Goal: Task Accomplishment & Management: Complete application form

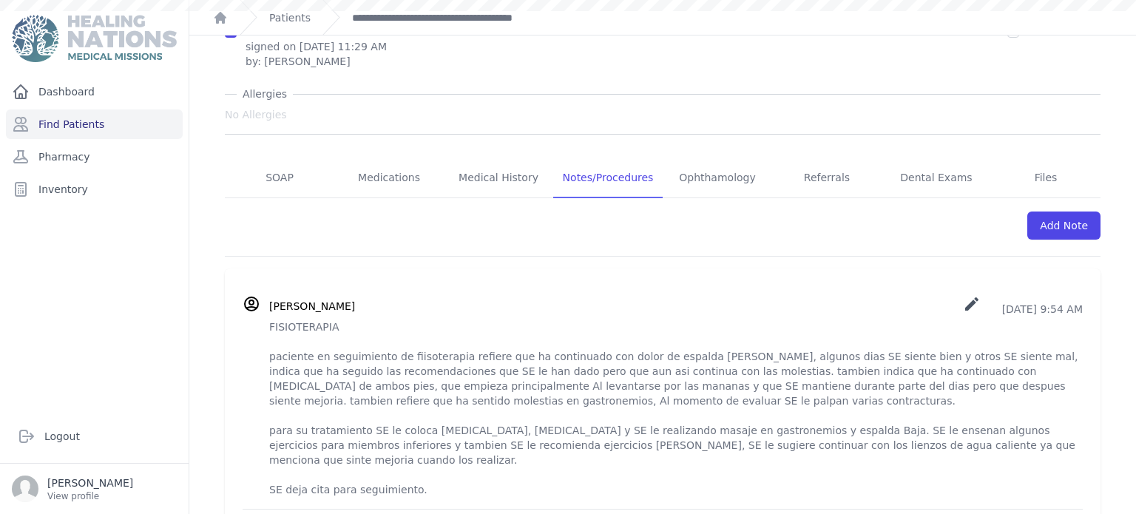
scroll to position [295, 0]
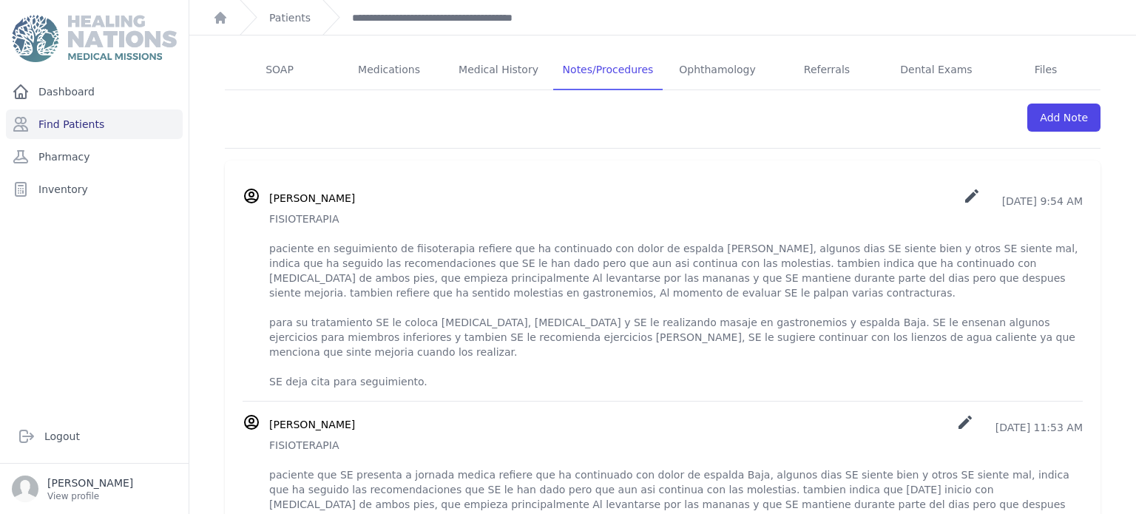
click at [267, 187] on div "[PERSON_NAME] create [DATE] 9:54 AM" at bounding box center [663, 288] width 840 height 202
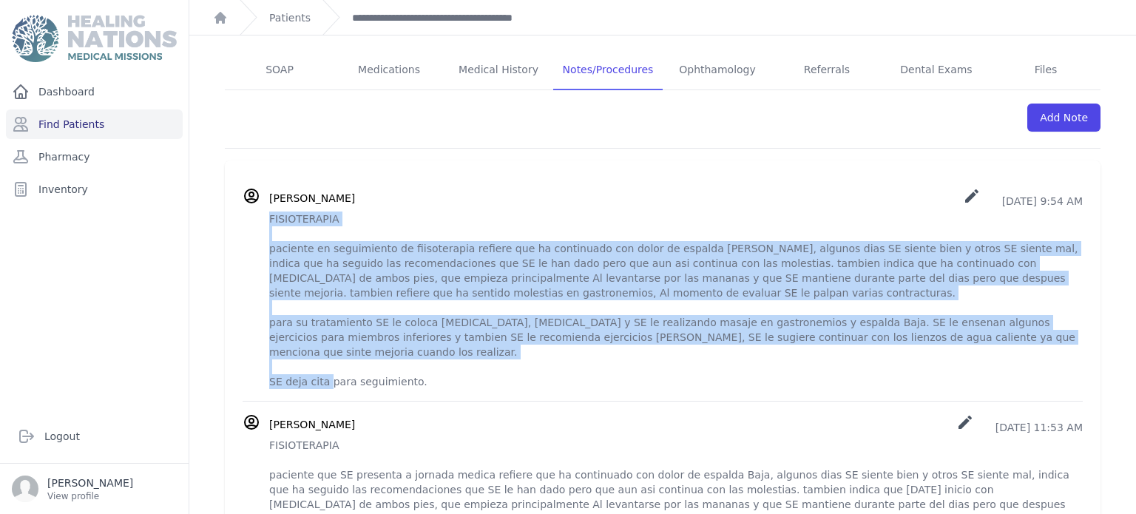
drag, startPoint x: 266, startPoint y: 174, endPoint x: 462, endPoint y: 322, distance: 246.0
click at [462, 322] on div "[PERSON_NAME] create [DATE] 9:54 AM" at bounding box center [663, 288] width 840 height 202
copy p "FISIOTERAPIA paciente en seguimiento de fiisoterapia refiere que ha continuado …"
click at [707, 102] on div "Add Note" at bounding box center [663, 125] width 876 height 47
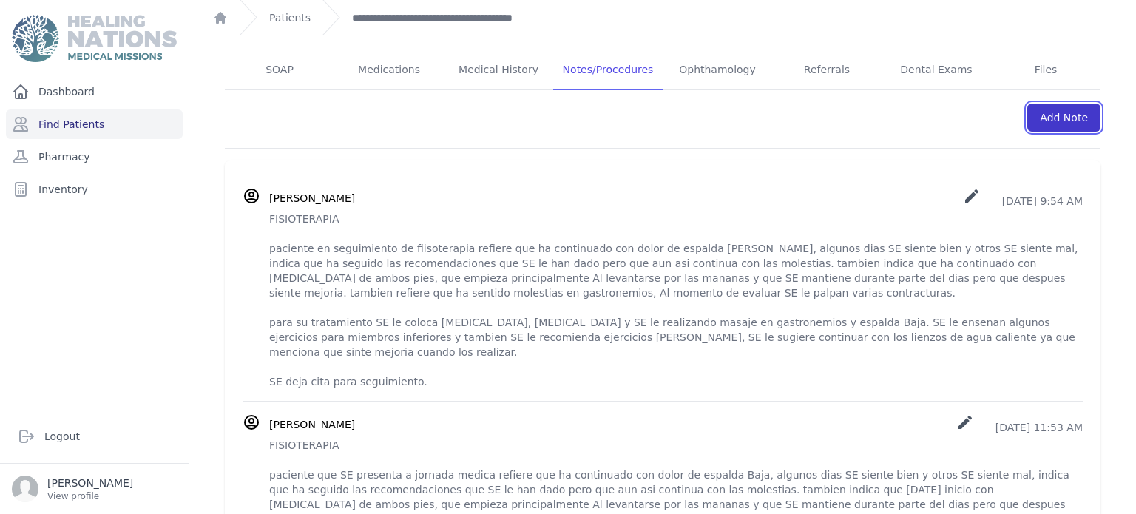
click at [1073, 104] on link "Add Note" at bounding box center [1063, 118] width 73 height 28
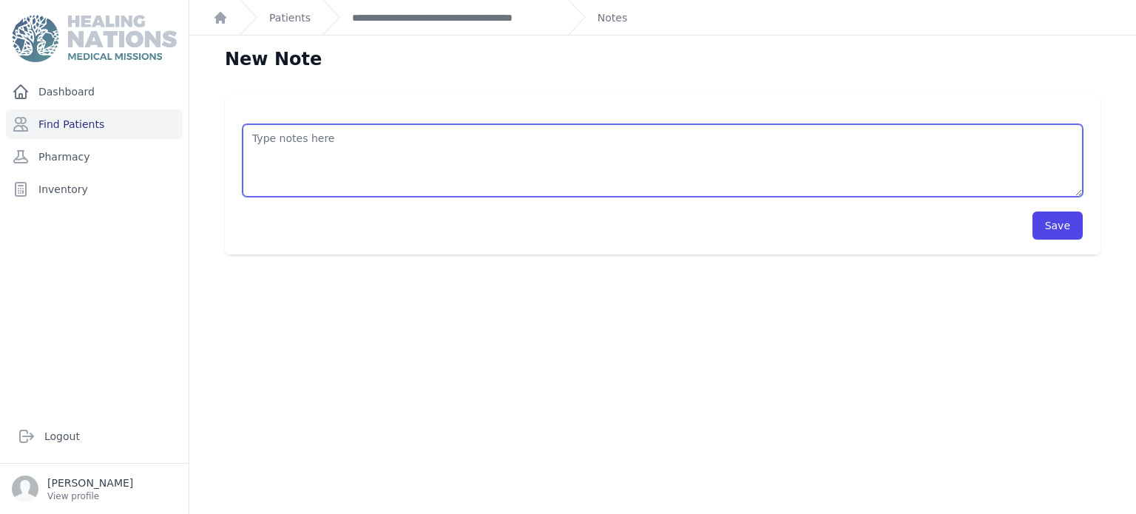
click at [698, 152] on textarea at bounding box center [663, 160] width 840 height 72
paste textarea "FISIOTERAPIA paciente en seguimiento de fiisoterapia refiere que ha continuado …"
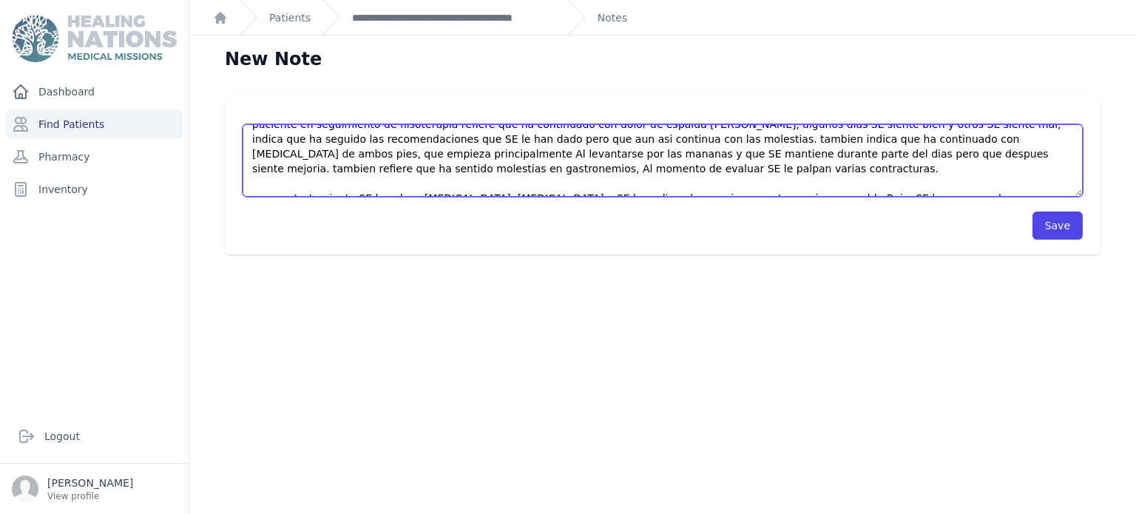
scroll to position [43, 0]
click at [976, 138] on textarea "FISIOTERAPIA paciente en seguimiento de fiisoterapia refiere que ha continuado …" at bounding box center [663, 160] width 840 height 72
drag, startPoint x: 976, startPoint y: 138, endPoint x: 968, endPoint y: 168, distance: 30.7
click at [968, 168] on textarea "FISIOTERAPIA paciente en seguimiento de fiisoterapia refiere que ha continuado …" at bounding box center [663, 160] width 840 height 72
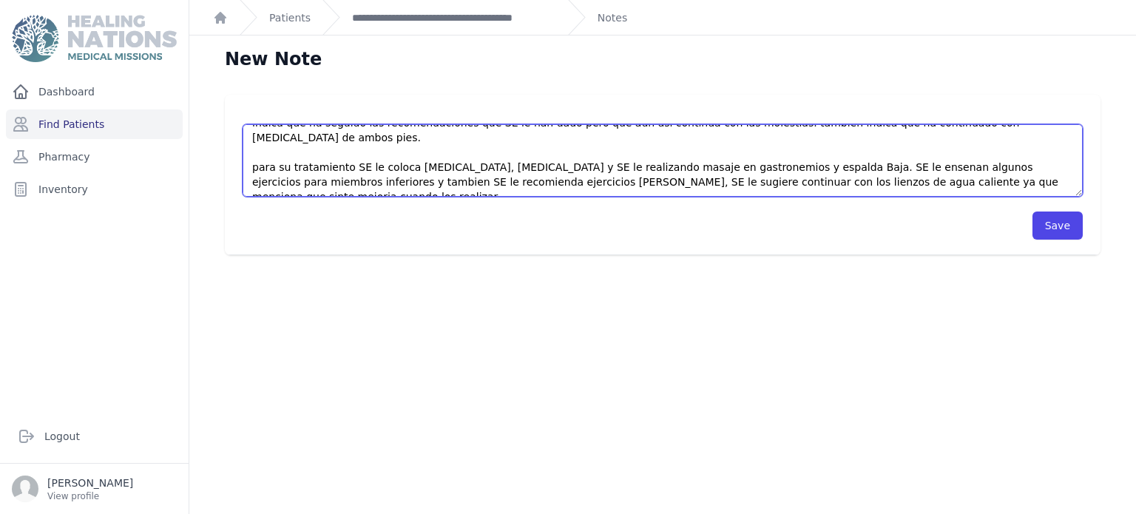
scroll to position [59, 0]
click at [697, 149] on textarea "FISIOTERAPIA paciente en seguimiento de fiisoterapia refiere que ha continuado …" at bounding box center [663, 160] width 840 height 72
click at [703, 154] on textarea "FISIOTERAPIA paciente en seguimiento de fiisoterapia refiere que ha continuado …" at bounding box center [663, 160] width 840 height 72
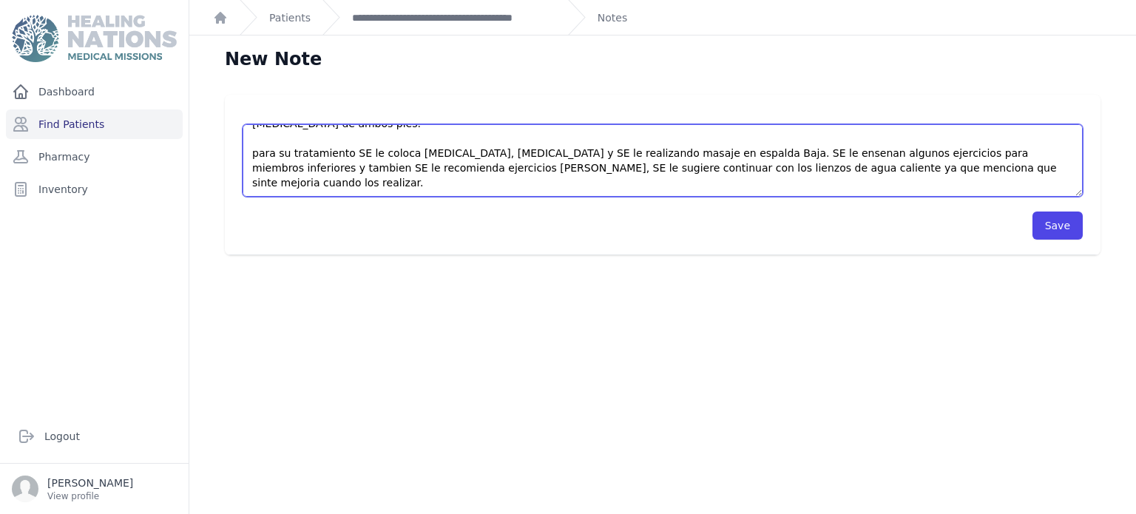
scroll to position [0, 0]
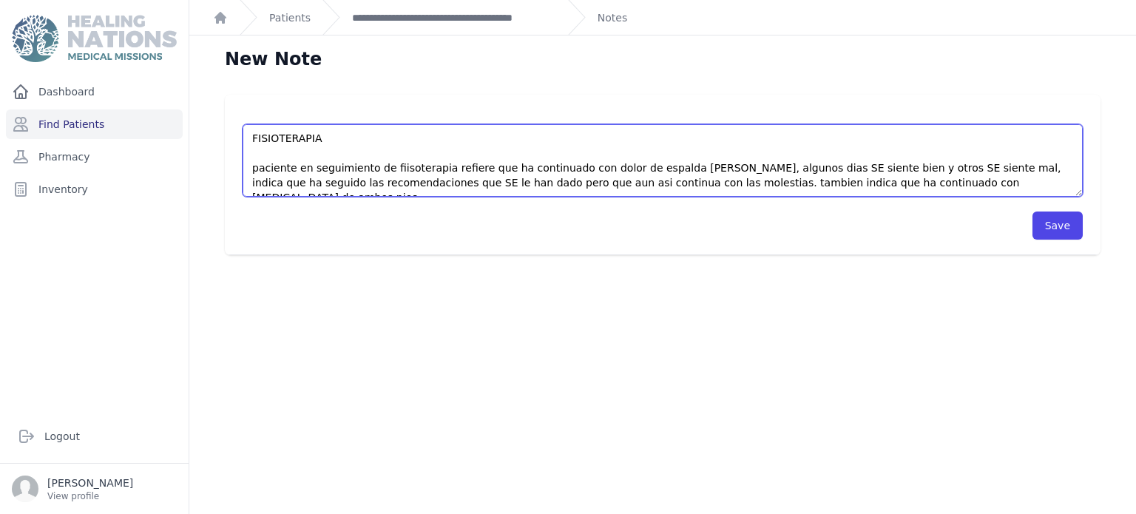
drag, startPoint x: 703, startPoint y: 154, endPoint x: 332, endPoint y: 181, distance: 371.6
click at [332, 181] on textarea "FISIOTERAPIA paciente en seguimiento de fiisoterapia refiere que ha continuado …" at bounding box center [663, 160] width 840 height 72
click at [835, 157] on textarea "FISIOTERAPIA paciente en seguimiento de fiisoterapia refiere que ha continuado …" at bounding box center [663, 160] width 840 height 72
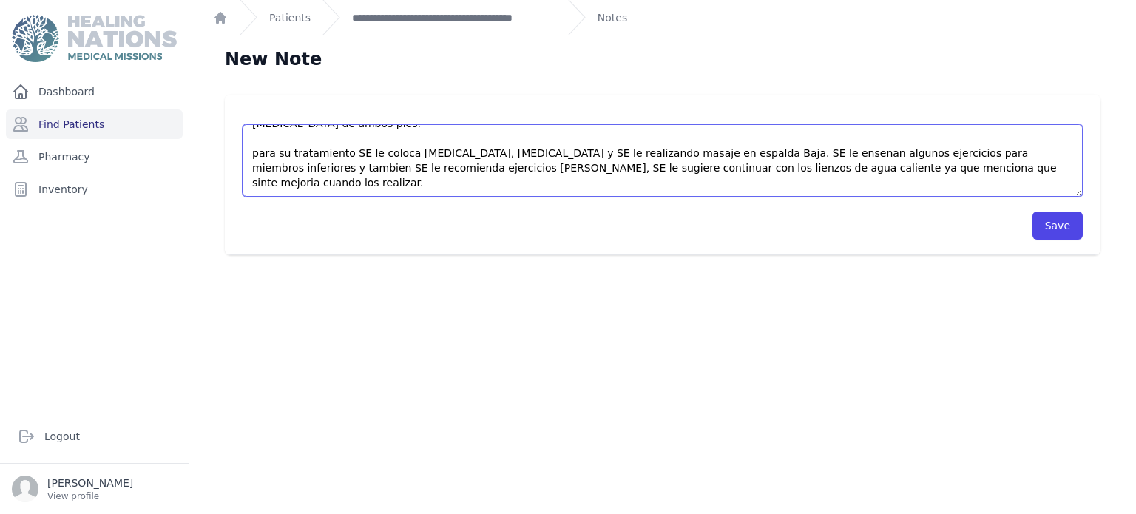
click at [788, 192] on textarea "FISIOTERAPIA paciente en seguimiento de fiisoterapia refiere que ha continuado …" at bounding box center [663, 160] width 840 height 72
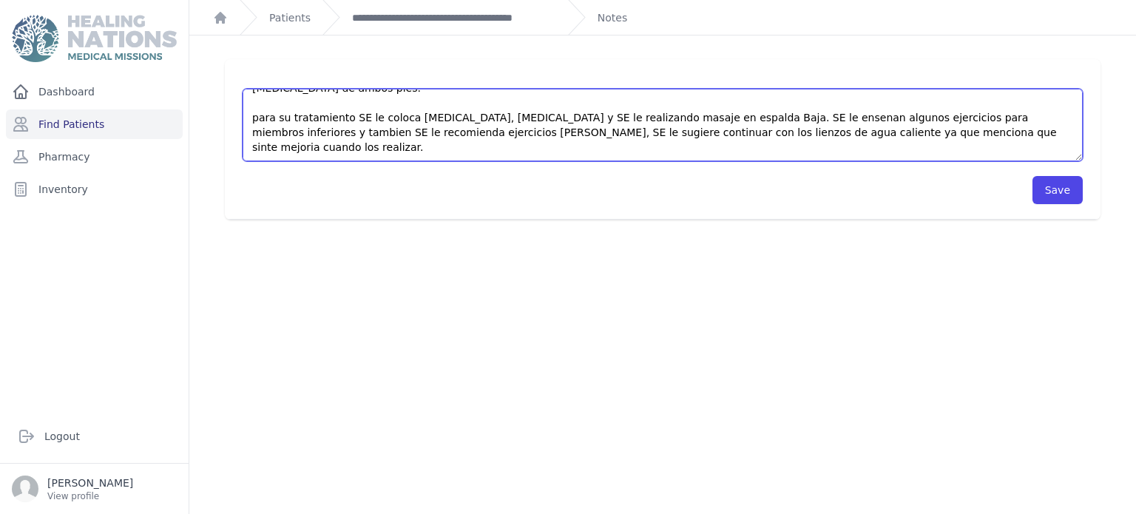
click at [572, 104] on textarea "FISIOTERAPIA paciente en seguimiento de fiisoterapia refiere que ha continuado …" at bounding box center [663, 125] width 840 height 72
drag, startPoint x: 576, startPoint y: 101, endPoint x: 304, endPoint y: 121, distance: 272.9
click at [304, 121] on textarea "FISIOTERAPIA paciente en seguimiento de fiisoterapia refiere que ha continuado …" at bounding box center [663, 125] width 840 height 72
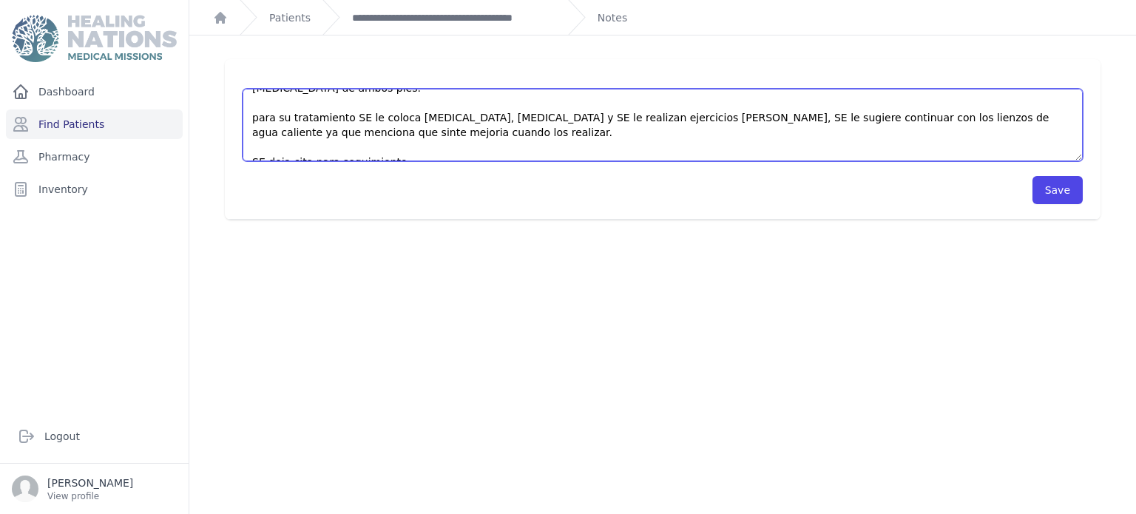
click at [664, 106] on textarea "FISIOTERAPIA paciente en seguimiento de fiisoterapia refiere que ha continuado …" at bounding box center [663, 125] width 840 height 72
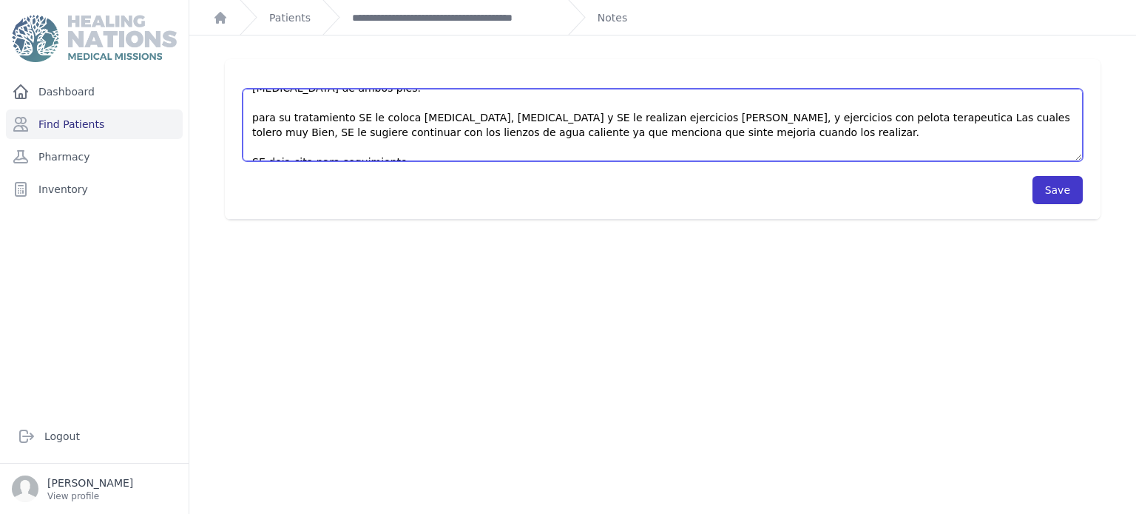
type textarea "FISIOTERAPIA paciente en seguimiento de fiisoterapia refiere que ha continuado …"
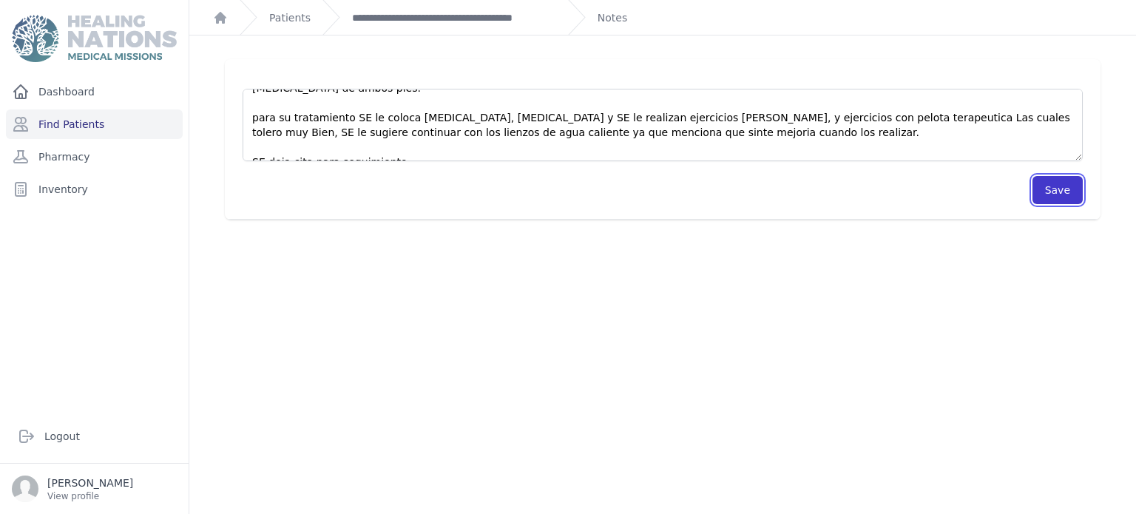
click at [1075, 195] on button "Save" at bounding box center [1058, 190] width 50 height 28
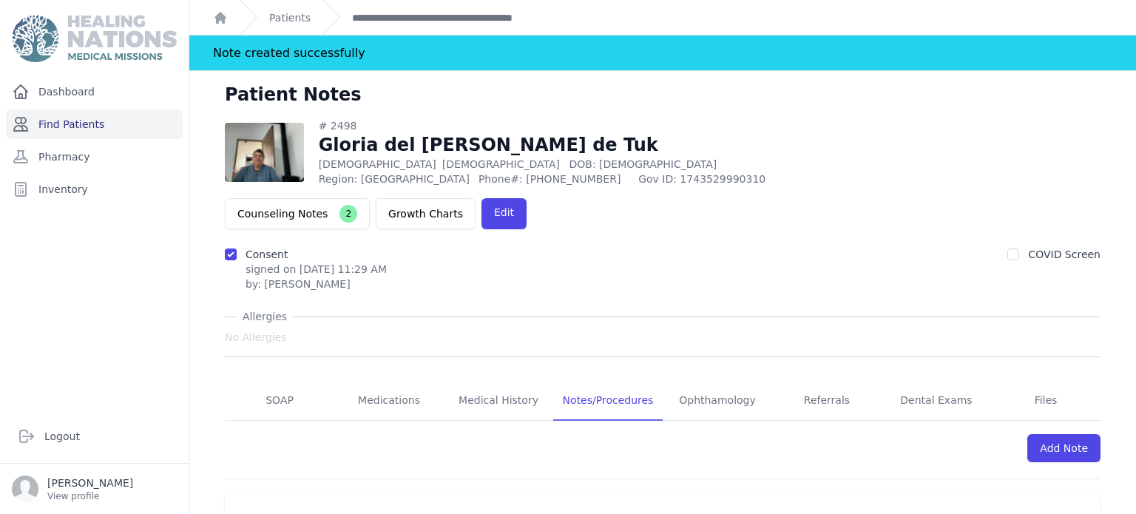
click at [78, 136] on link "Find Patients" at bounding box center [94, 124] width 177 height 30
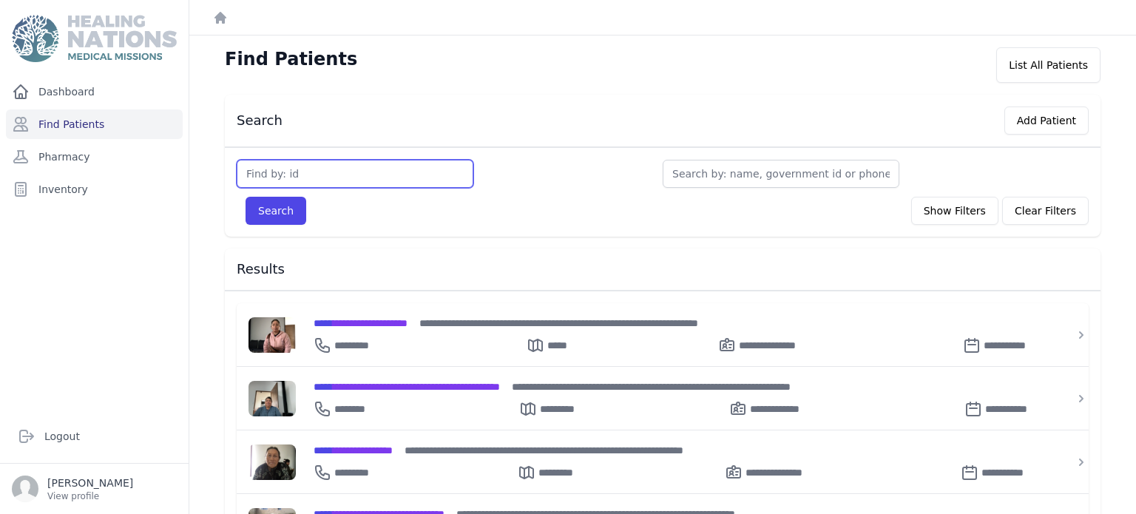
click at [372, 180] on input "text" at bounding box center [355, 174] width 237 height 28
type input "m"
type input "2335"
click at [246, 197] on button "Search" at bounding box center [276, 211] width 61 height 28
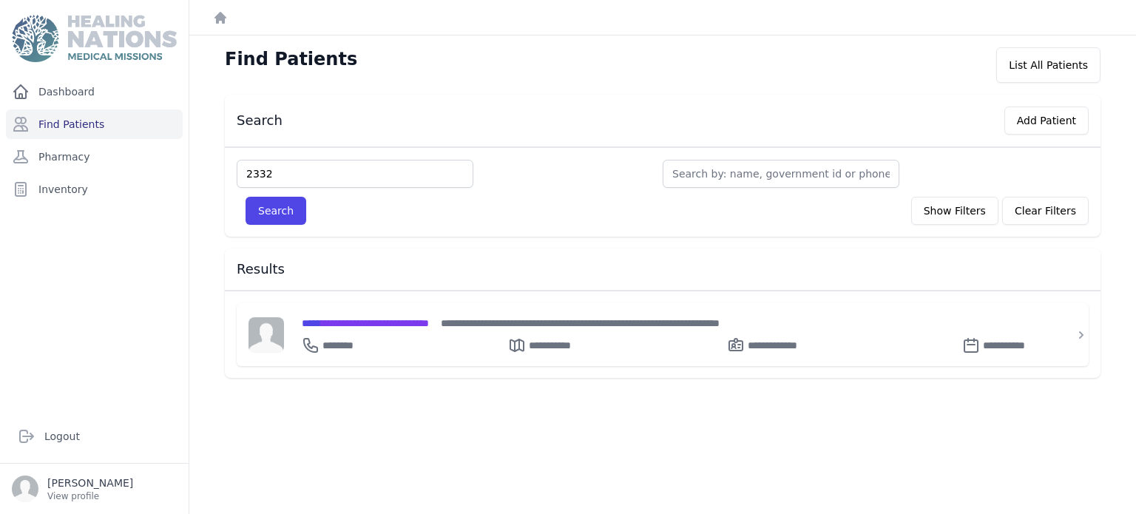
type input "2332"
click at [246, 197] on button "Search" at bounding box center [276, 211] width 61 height 28
click at [392, 340] on div "**********" at bounding box center [672, 343] width 740 height 24
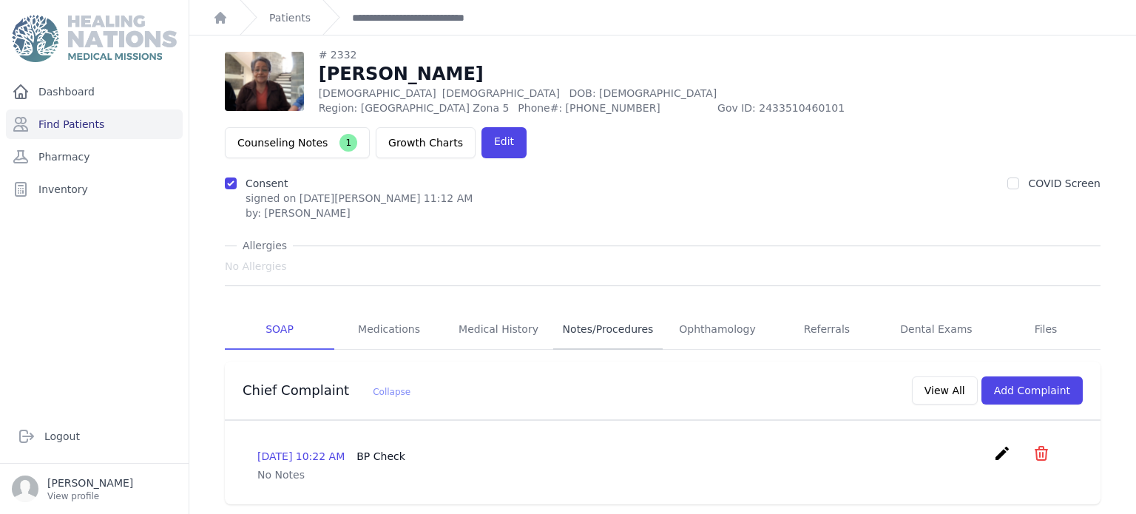
click at [599, 310] on link "Notes/Procedures" at bounding box center [607, 330] width 109 height 40
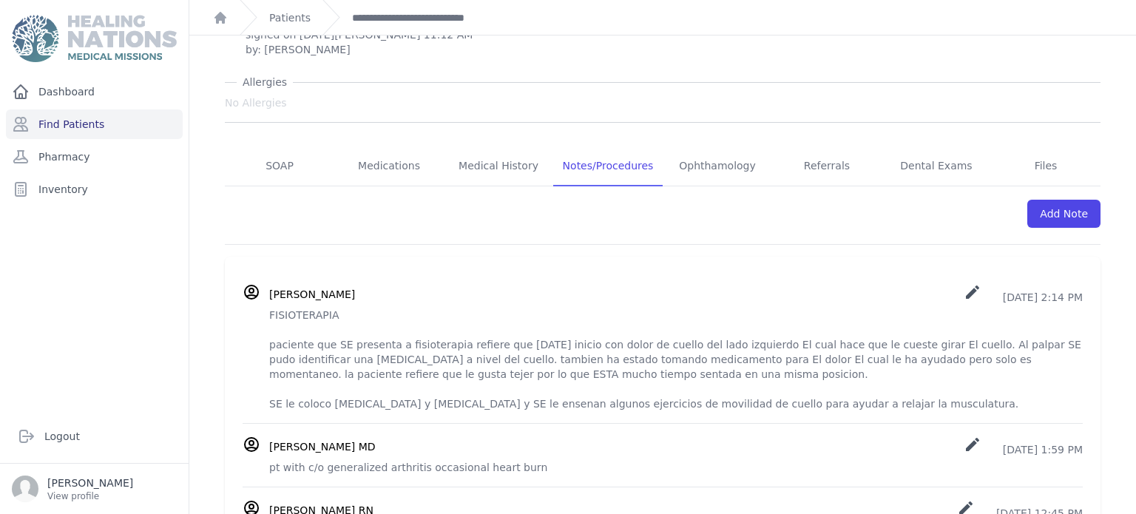
scroll to position [210, 0]
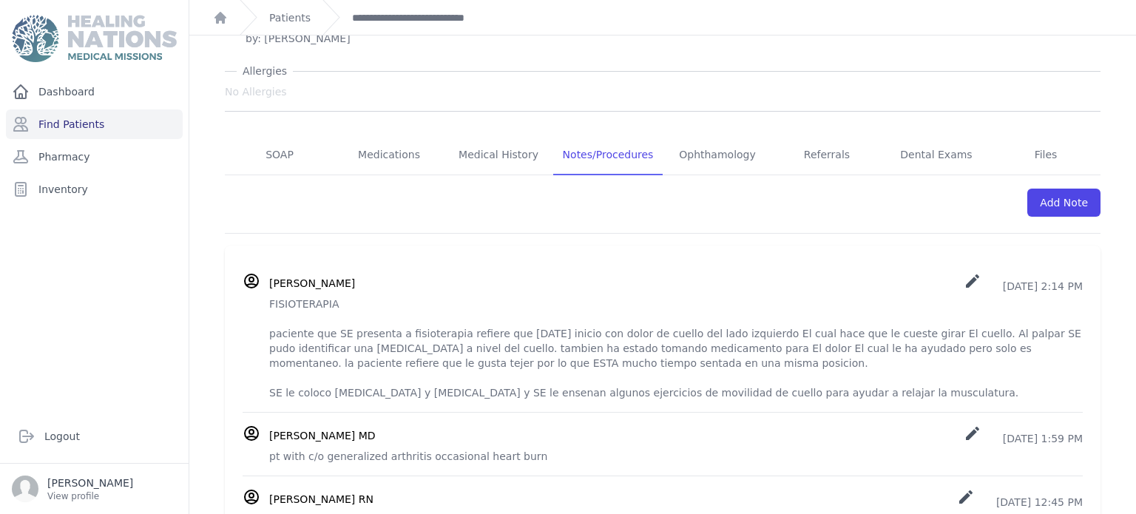
click at [599, 297] on p "FISIOTERAPIA paciente que SE presenta a fisioterapia refiere que [DATE] inicio …" at bounding box center [676, 349] width 814 height 104
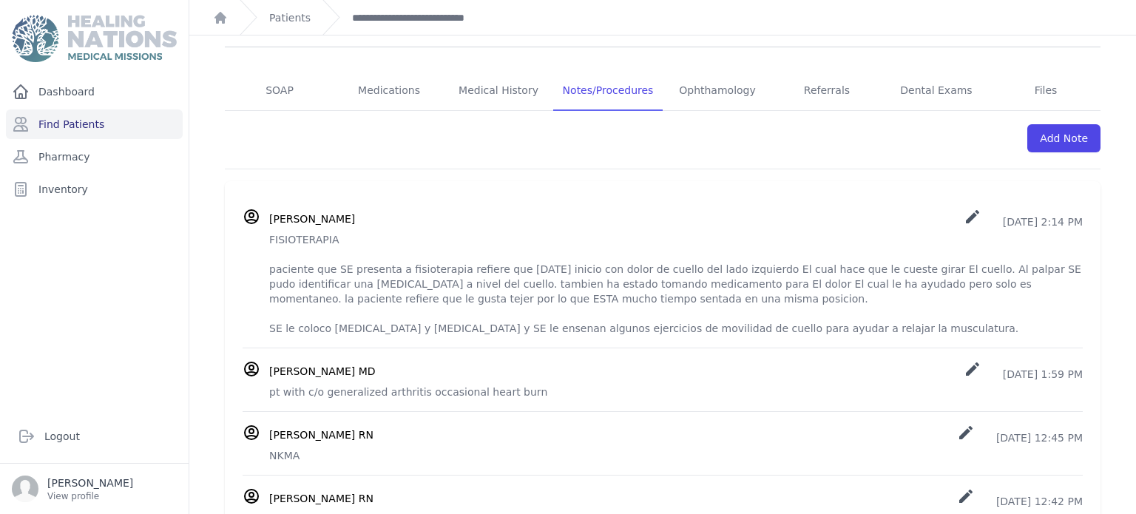
scroll to position [286, 0]
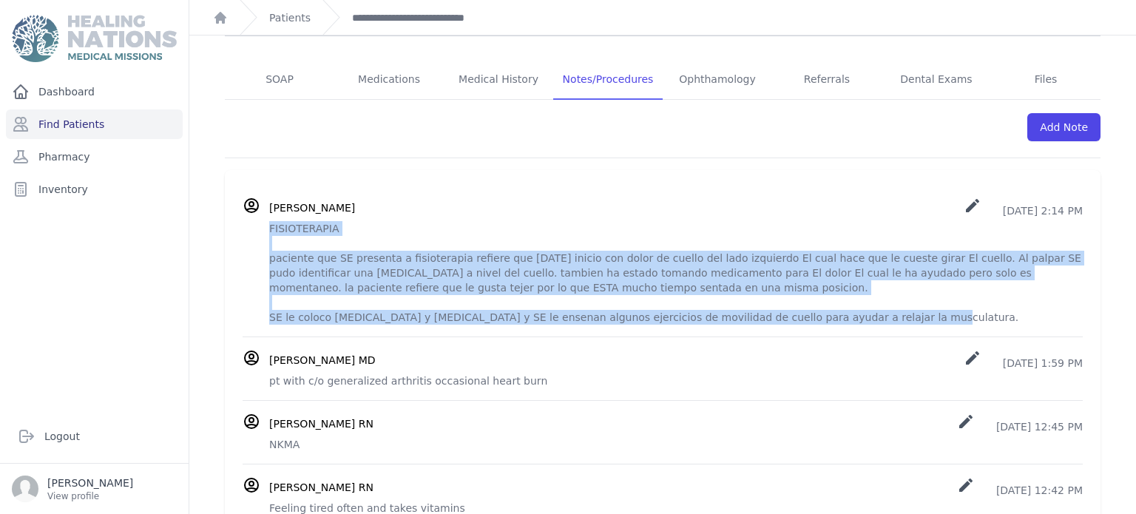
drag, startPoint x: 269, startPoint y: 184, endPoint x: 858, endPoint y: 271, distance: 595.1
click at [858, 271] on p "FISIOTERAPIA paciente que SE presenta a fisioterapia refiere que [DATE] inicio …" at bounding box center [676, 273] width 814 height 104
copy p "FISIOTERAPIA paciente que SE presenta a fisioterapia refiere que [DATE] inicio …"
click at [869, 221] on p "FISIOTERAPIA paciente que SE presenta a fisioterapia refiere que [DATE] inicio …" at bounding box center [676, 273] width 814 height 104
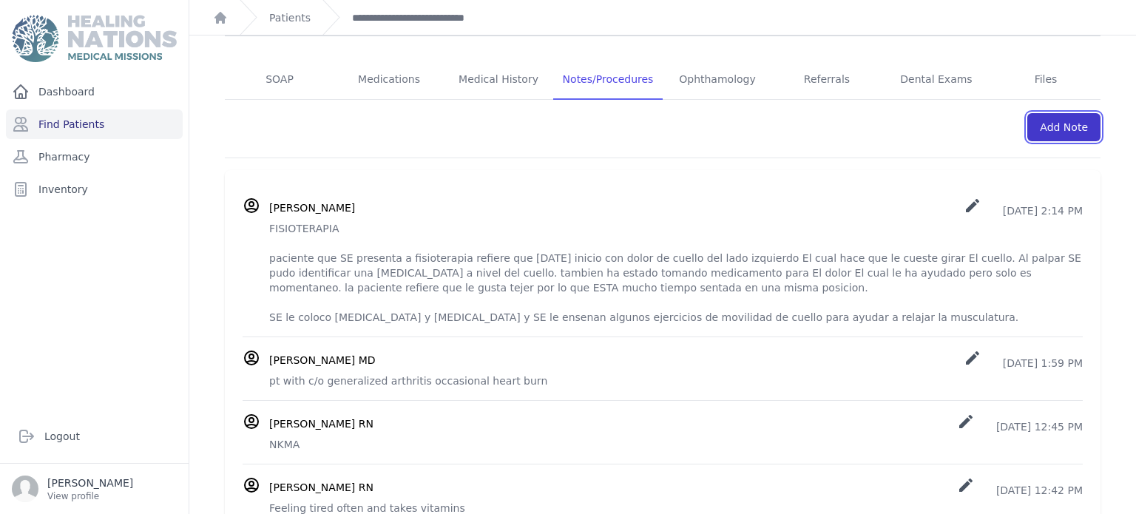
click at [1044, 113] on link "Add Note" at bounding box center [1063, 127] width 73 height 28
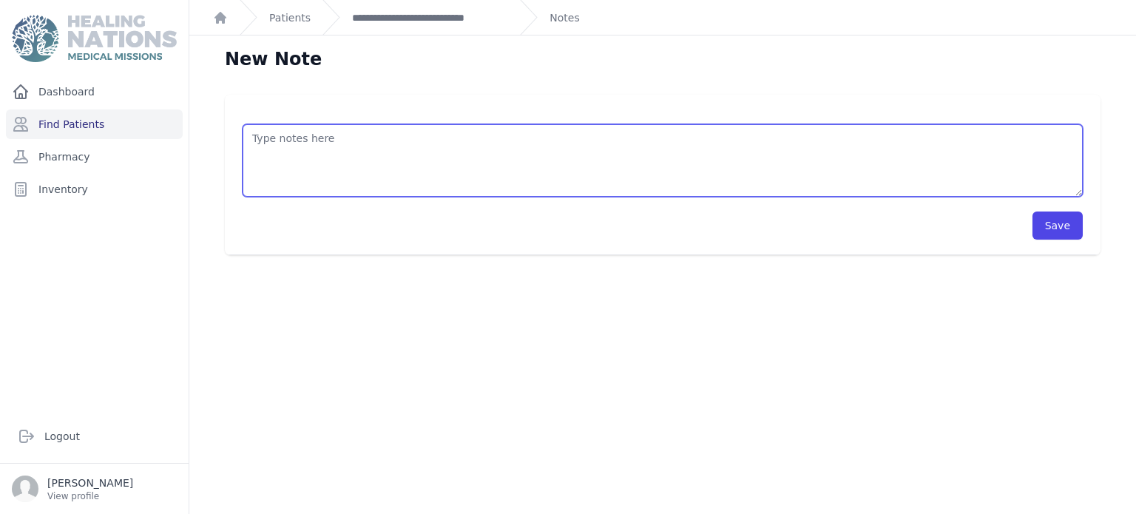
click at [624, 149] on textarea at bounding box center [663, 160] width 840 height 72
paste textarea "FISIOTERAPIA paciente que SE presenta a fisioterapia refiere que [DATE] inicio …"
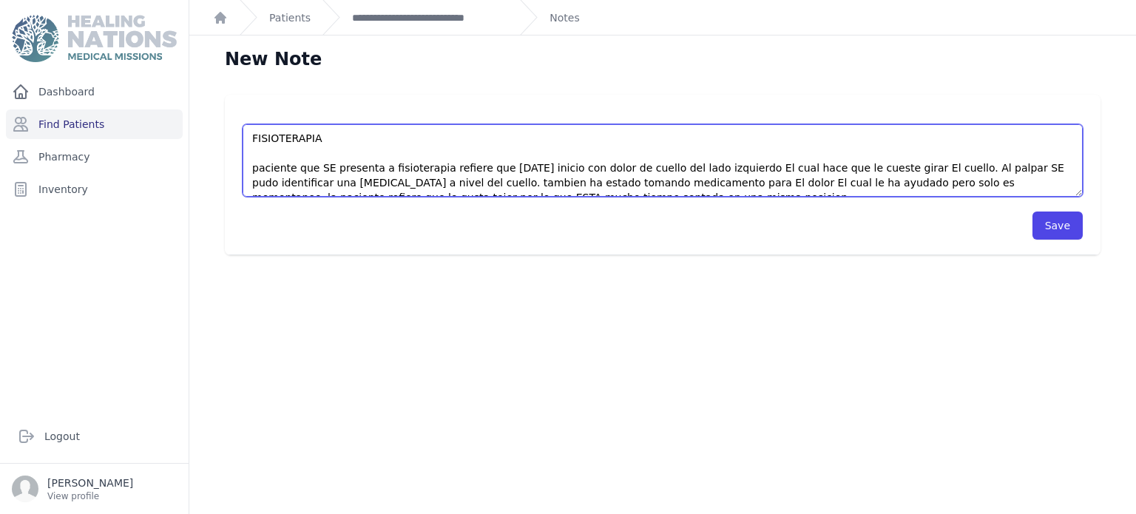
click at [573, 166] on textarea "FISIOTERAPIA paciente que SE presenta a fisioterapia refiere que [DATE] inicio …" at bounding box center [663, 160] width 840 height 72
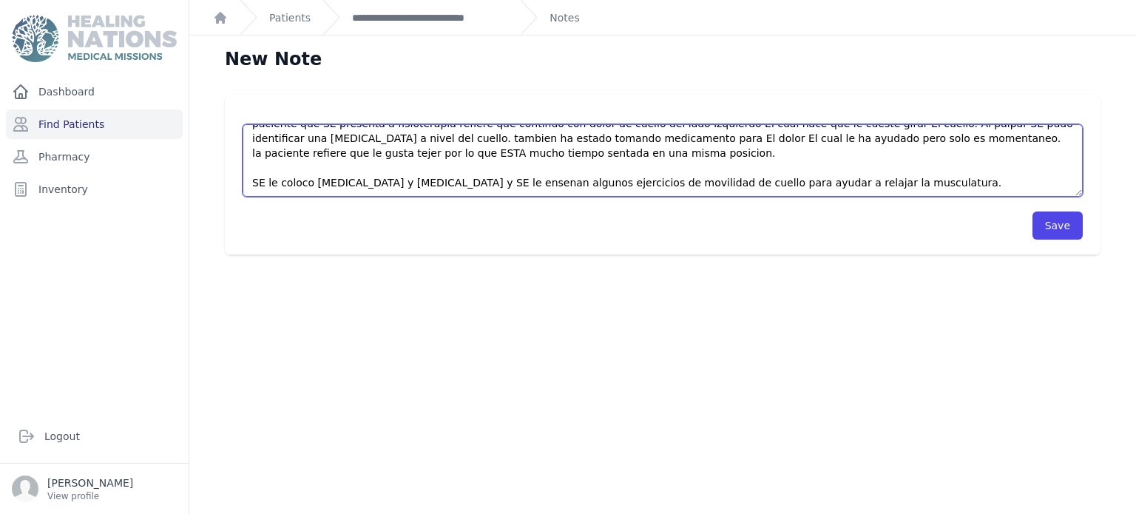
click at [388, 137] on textarea "FISIOTERAPIA paciente que SE presenta a fisioterapia refiere que continuo con d…" at bounding box center [663, 160] width 840 height 72
click at [669, 158] on textarea "FISIOTERAPIA paciente que SE presenta a fisioterapia refiere que continuo con d…" at bounding box center [663, 160] width 840 height 72
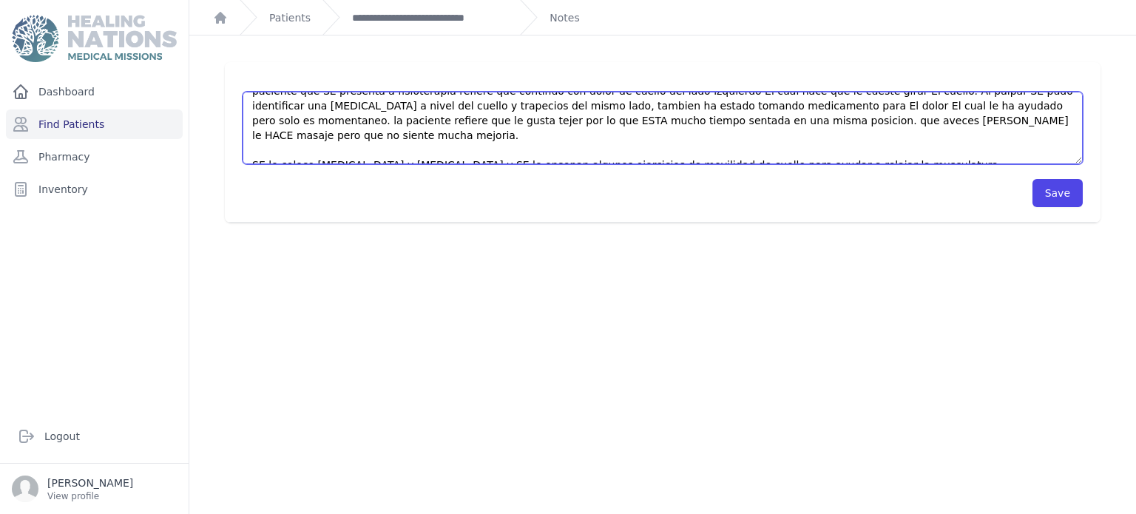
scroll to position [36, 0]
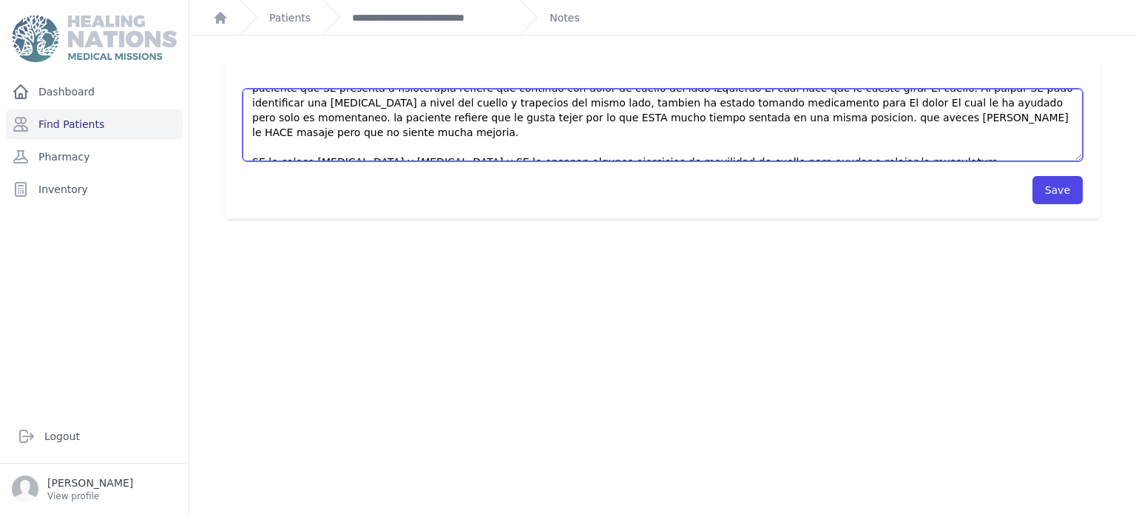
click at [834, 147] on textarea "FISIOTERAPIA paciente que SE presenta a fisioterapia refiere que continuo con d…" at bounding box center [663, 125] width 840 height 72
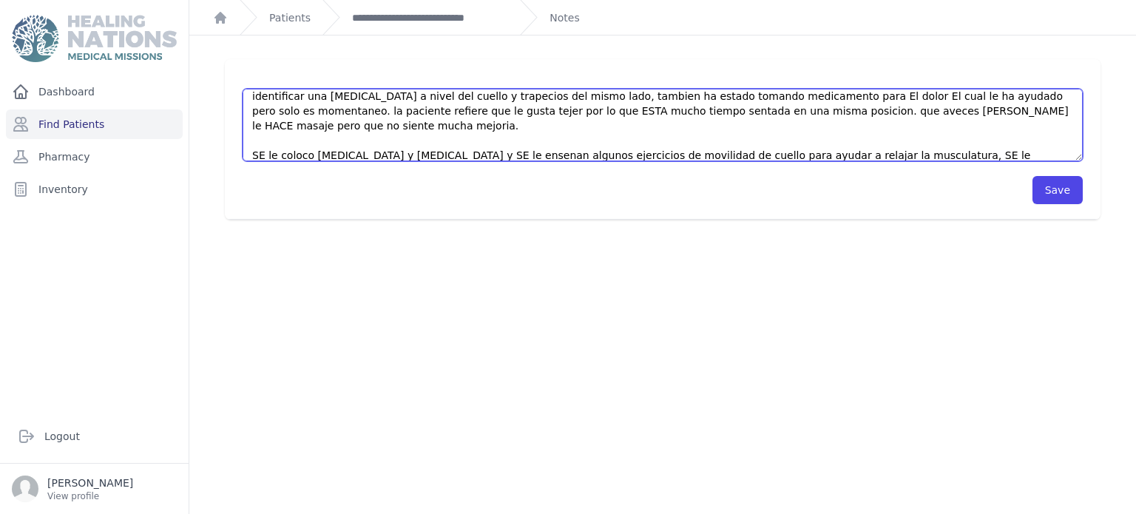
click at [737, 156] on textarea "FISIOTERAPIA paciente que SE presenta a fisioterapia refiere que continuo con d…" at bounding box center [663, 125] width 840 height 72
click at [794, 158] on textarea "FISIOTERAPIA paciente que SE presenta a fisioterapia refiere que continuo con d…" at bounding box center [663, 125] width 840 height 72
click at [730, 155] on textarea "FISIOTERAPIA paciente que SE presenta a fisioterapia refiere que continuo con d…" at bounding box center [663, 125] width 840 height 72
type textarea "FISIOTERAPIA paciente que SE presenta a fisioterapia refiere que continuo con d…"
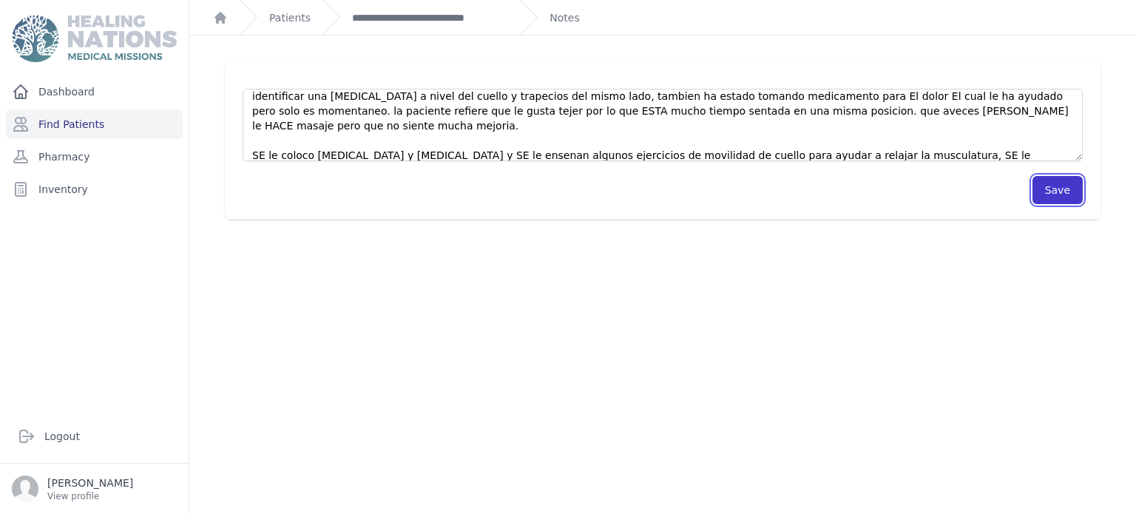
click at [1041, 192] on button "Save" at bounding box center [1058, 190] width 50 height 28
